Goal: Task Accomplishment & Management: Use online tool/utility

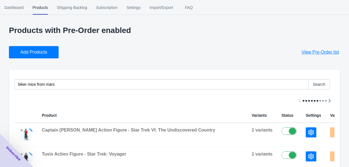
scroll to position [196, 0]
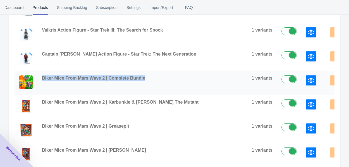
click at [305, 84] on button "button" at bounding box center [310, 80] width 11 height 10
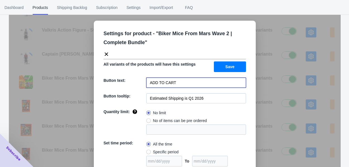
click at [174, 81] on input "ADD TO CART" at bounding box center [196, 83] width 100 height 10
click at [105, 54] on icon at bounding box center [106, 53] width 3 height 3
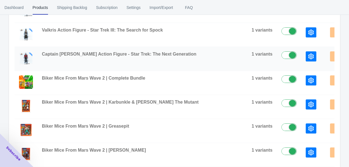
click at [308, 54] on icon "button" at bounding box center [311, 57] width 6 height 6
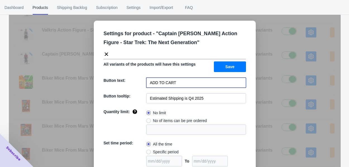
drag, startPoint x: 179, startPoint y: 82, endPoint x: 141, endPoint y: 83, distance: 38.5
click at [141, 83] on div "Button text: ADD TO CART" at bounding box center [175, 83] width 142 height 10
click at [204, 80] on input "ADD TO CART" at bounding box center [196, 83] width 100 height 10
type input "ADD TO CART1"
click at [233, 65] on button "Save" at bounding box center [230, 66] width 32 height 11
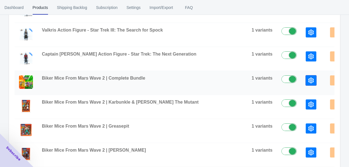
click at [305, 82] on button "button" at bounding box center [310, 80] width 11 height 10
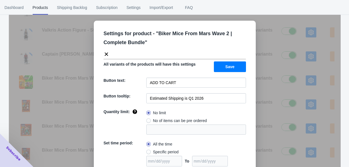
click at [105, 55] on icon at bounding box center [106, 53] width 3 height 3
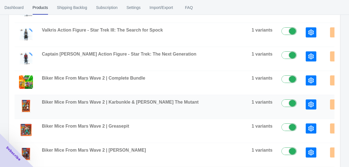
click at [305, 104] on button "button" at bounding box center [310, 104] width 11 height 10
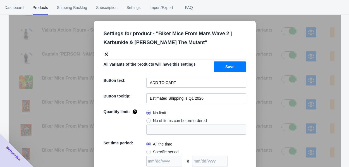
click at [104, 54] on icon at bounding box center [107, 54] width 6 height 6
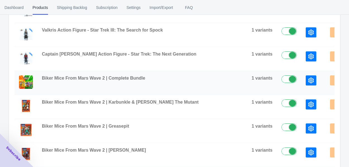
click at [308, 78] on icon "button" at bounding box center [311, 81] width 6 height 6
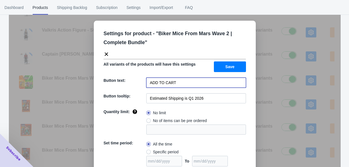
click at [184, 83] on input "ADD TO CART" at bounding box center [196, 83] width 100 height 10
type input "ADD TO CART 1"
click at [227, 67] on span "Save" at bounding box center [229, 66] width 9 height 4
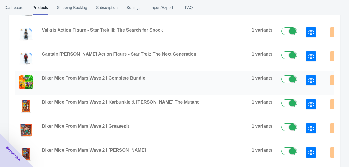
click at [308, 80] on icon "button" at bounding box center [311, 81] width 6 height 6
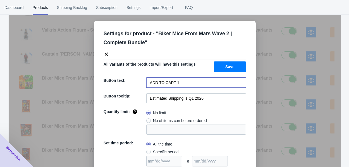
click at [186, 82] on input "ADD TO CART 1" at bounding box center [196, 83] width 100 height 10
type input "ADD TO CART"
click at [231, 62] on button "Save" at bounding box center [230, 66] width 32 height 11
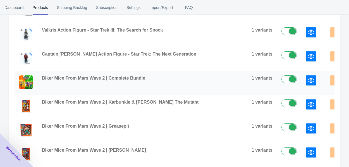
click at [308, 80] on icon "button" at bounding box center [311, 81] width 6 height 6
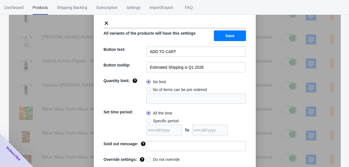
scroll to position [0, 0]
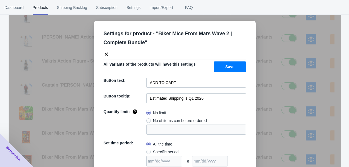
click at [104, 53] on icon at bounding box center [107, 54] width 6 height 6
